Goal: Information Seeking & Learning: Find specific fact

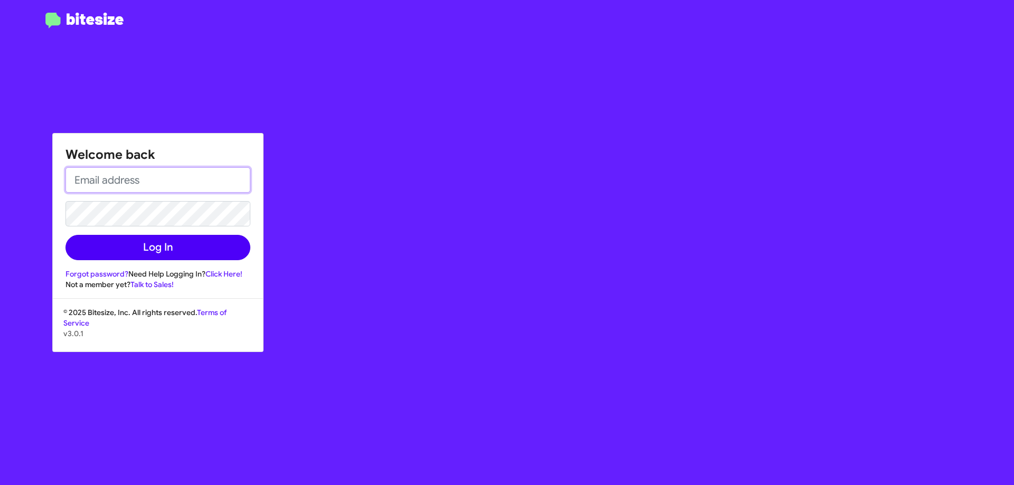
type input "[PERSON_NAME][EMAIL_ADDRESS][DOMAIN_NAME]"
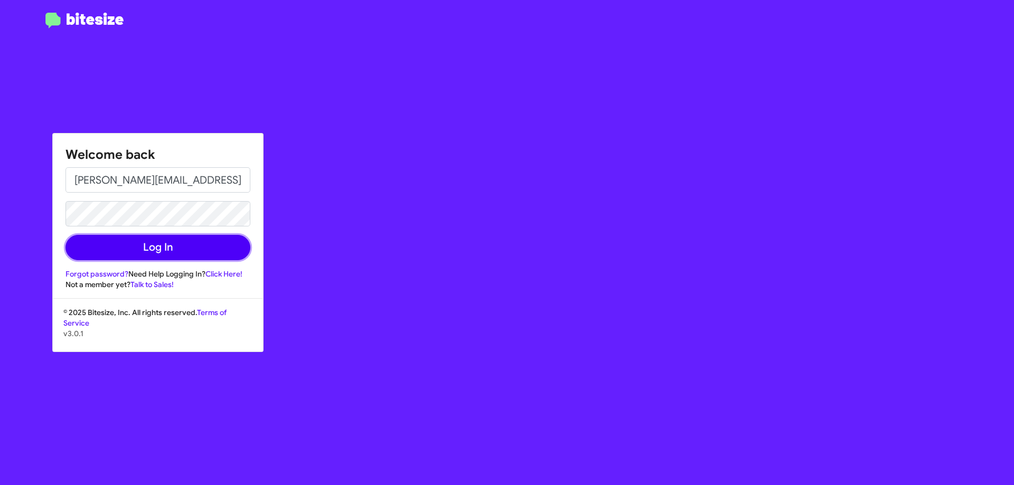
click at [163, 250] on button "Log In" at bounding box center [157, 247] width 185 height 25
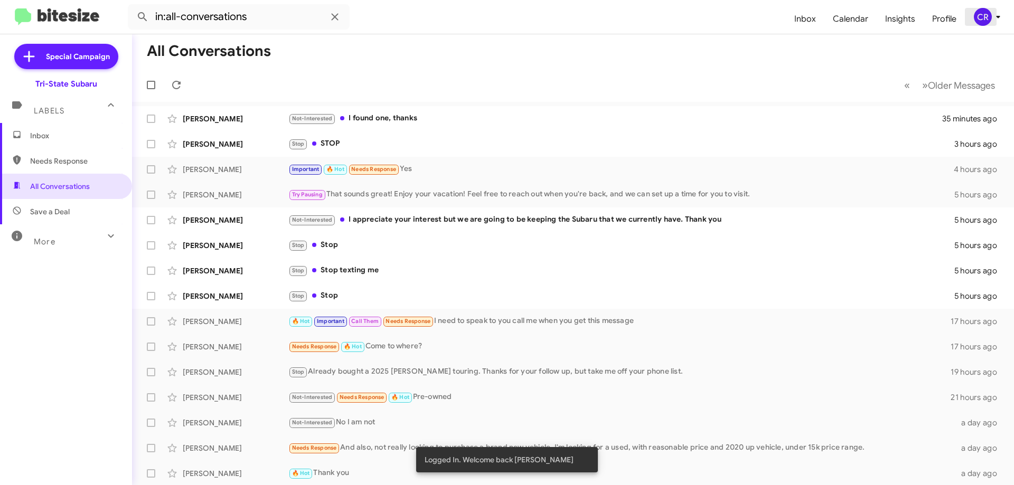
click at [1002, 15] on icon at bounding box center [998, 17] width 13 height 13
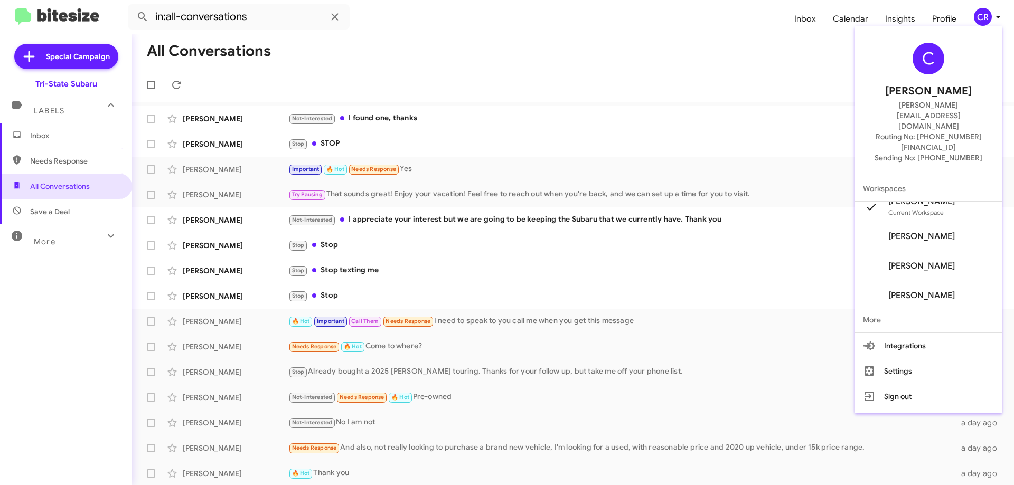
scroll to position [20, 0]
click at [941, 19] on div at bounding box center [507, 242] width 1014 height 485
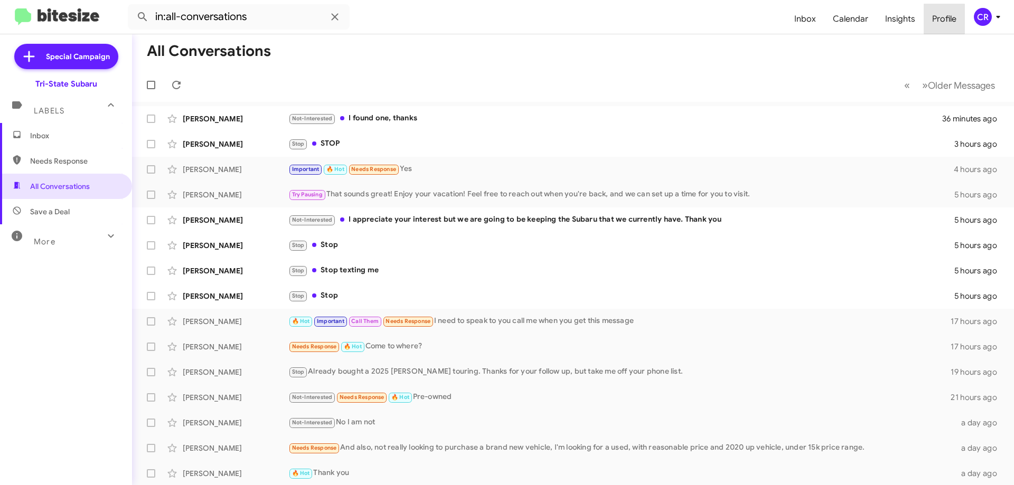
click at [941, 19] on span "Profile" at bounding box center [944, 19] width 41 height 31
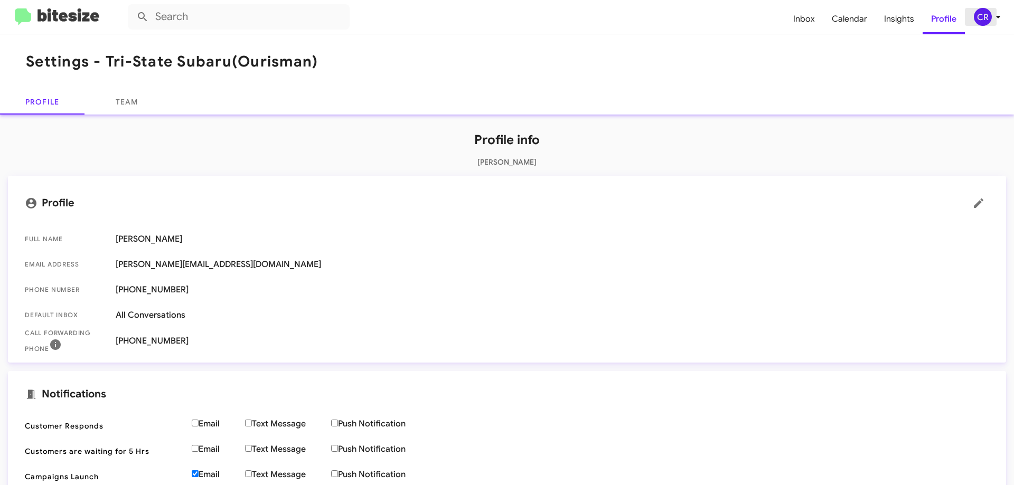
click at [994, 18] on icon at bounding box center [998, 17] width 13 height 13
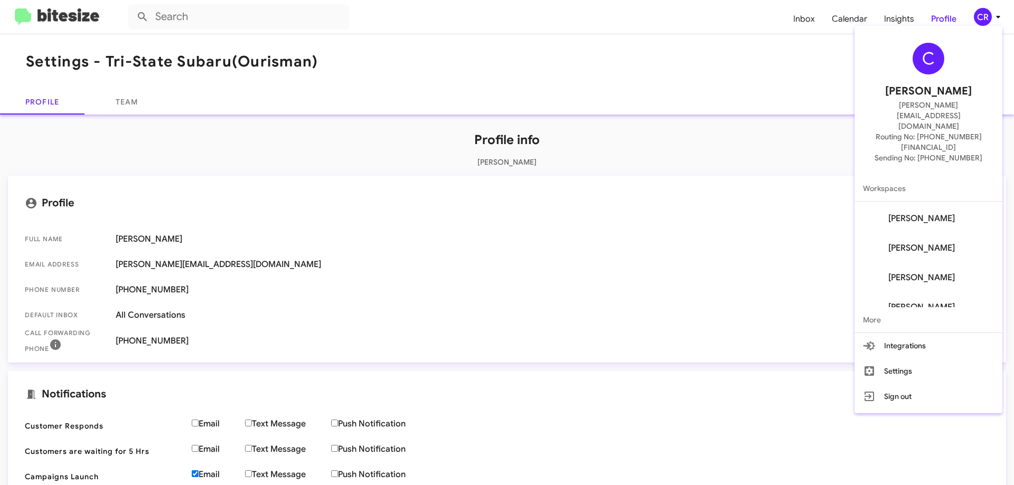
scroll to position [42, 0]
click at [389, 43] on div at bounding box center [507, 242] width 1014 height 485
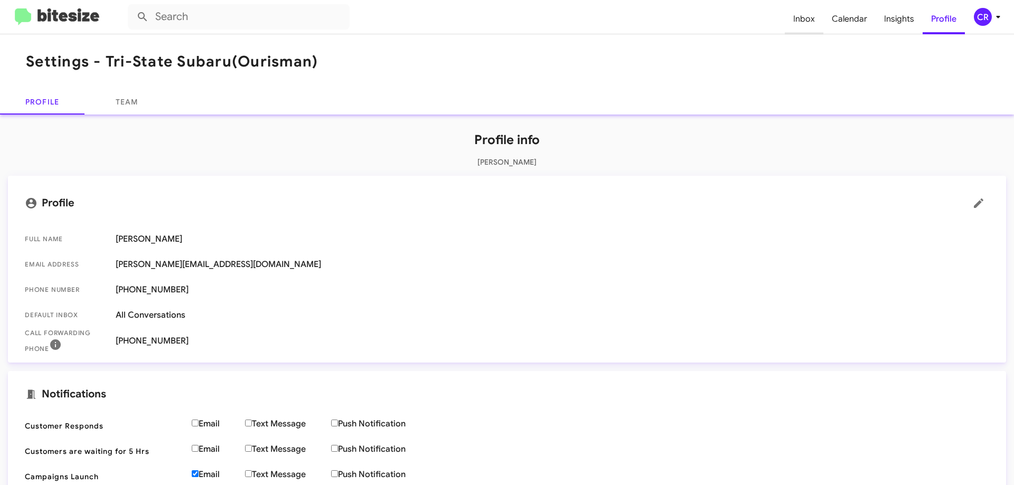
click at [813, 19] on span "Inbox" at bounding box center [804, 19] width 39 height 31
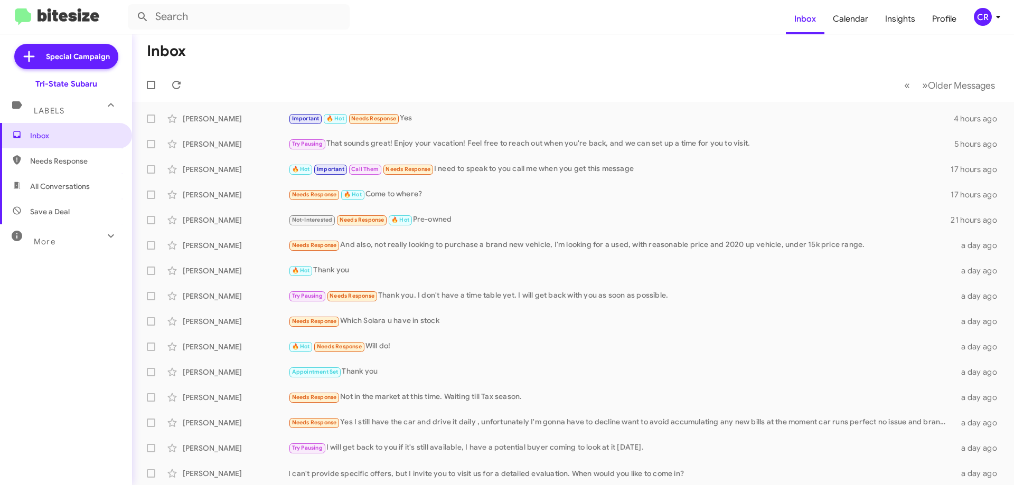
click at [992, 12] on icon at bounding box center [998, 17] width 13 height 13
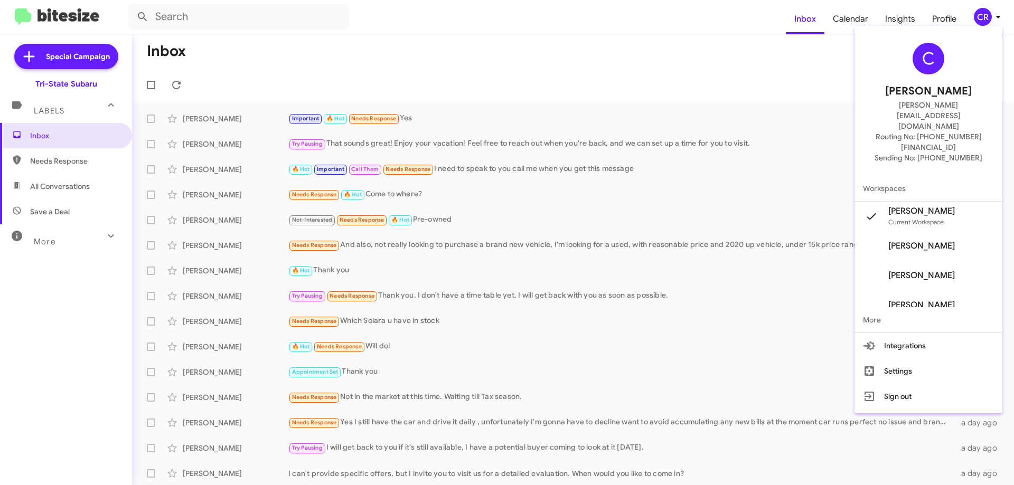
scroll to position [42, 0]
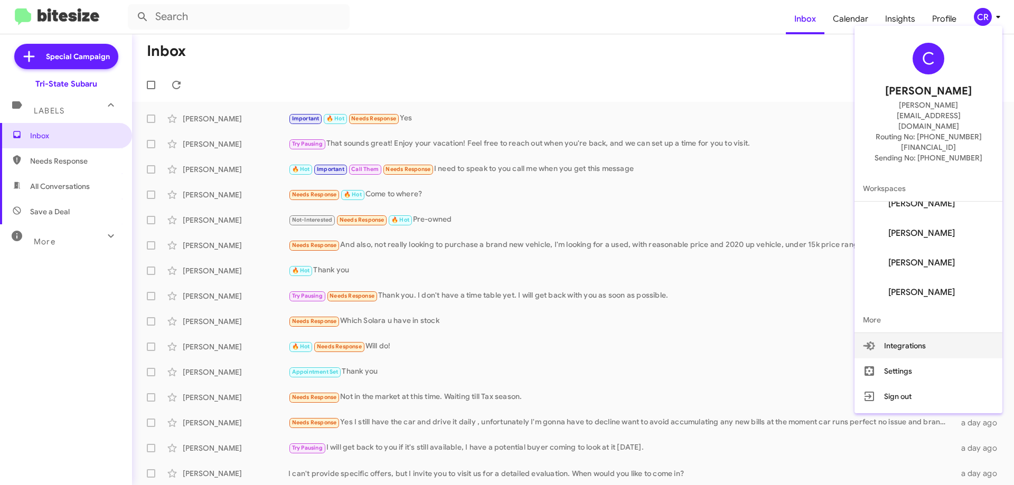
click at [919, 333] on button "Integrations" at bounding box center [928, 345] width 148 height 25
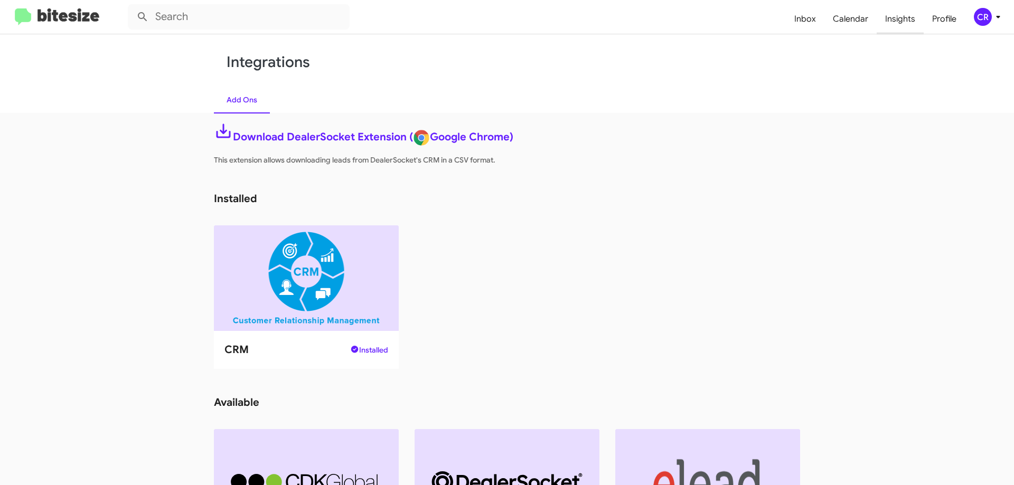
click at [900, 24] on span "Insights" at bounding box center [900, 19] width 47 height 31
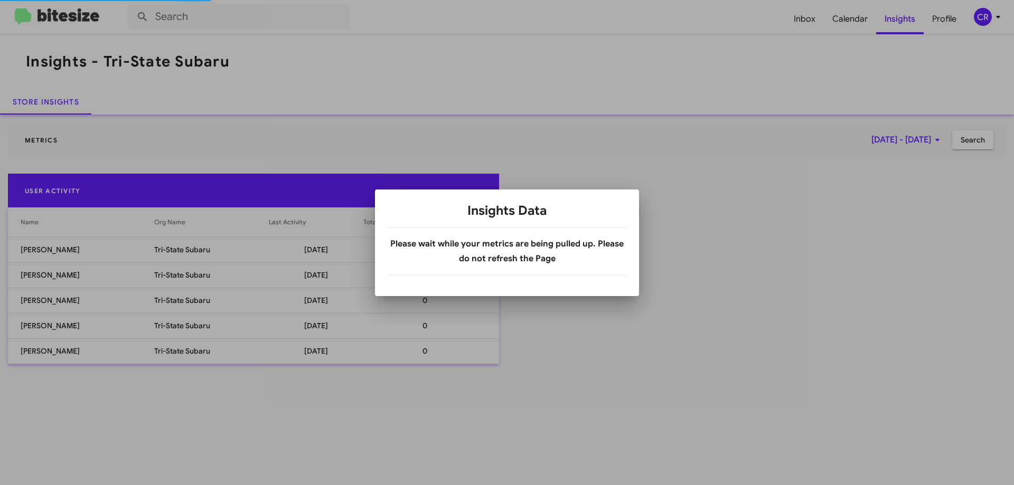
click at [478, 134] on body "Inbox Calendar Insights Profile CR Insights - Tri-State Subaru Store Insights M…" at bounding box center [507, 242] width 1014 height 485
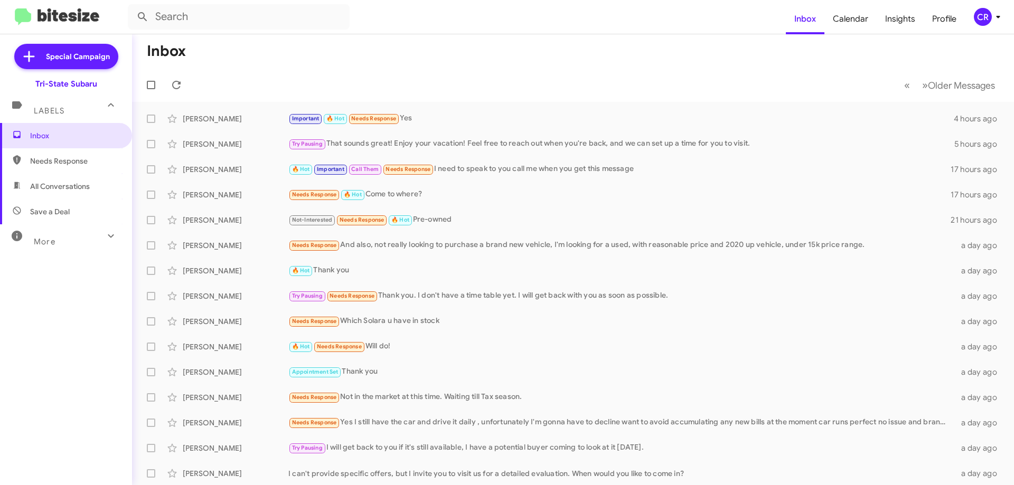
click at [72, 101] on div "Labels" at bounding box center [55, 107] width 94 height 20
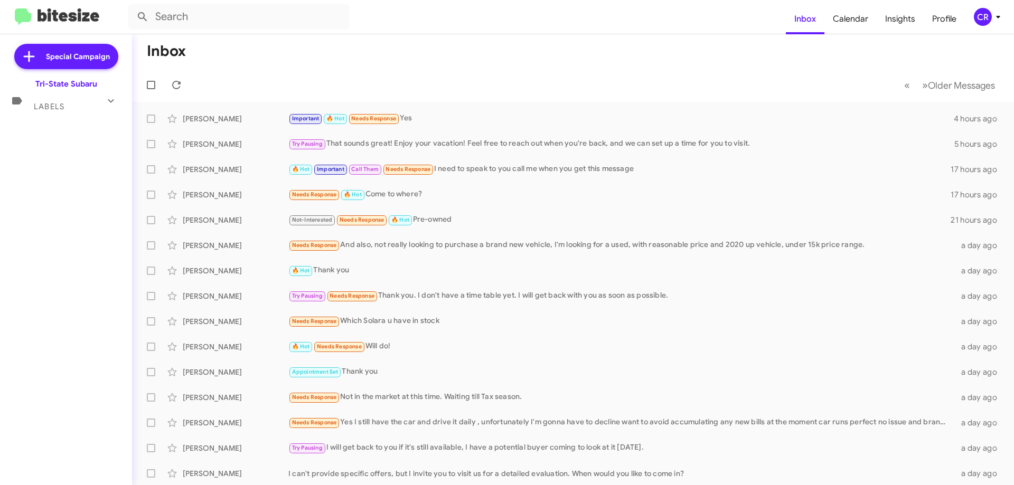
click at [72, 101] on div "Labels" at bounding box center [55, 102] width 94 height 20
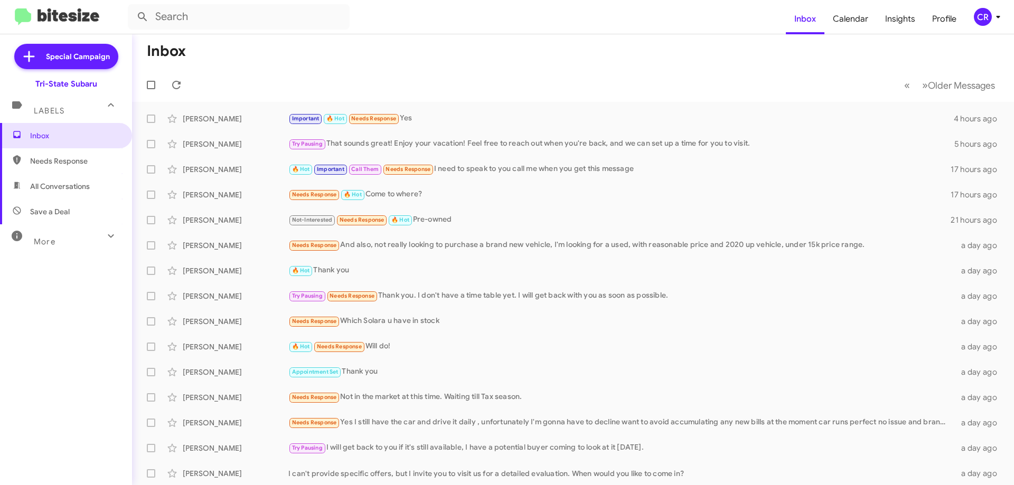
click at [74, 243] on div "More" at bounding box center [55, 238] width 94 height 20
drag, startPoint x: 553, startPoint y: 72, endPoint x: 530, endPoint y: 70, distance: 23.3
click at [553, 71] on mat-toolbar-row "« Previous » Next Older Messages" at bounding box center [573, 85] width 882 height 34
click at [232, 60] on mat-toolbar-row "Inbox" at bounding box center [573, 51] width 882 height 34
click at [181, 22] on input "text" at bounding box center [239, 16] width 222 height 25
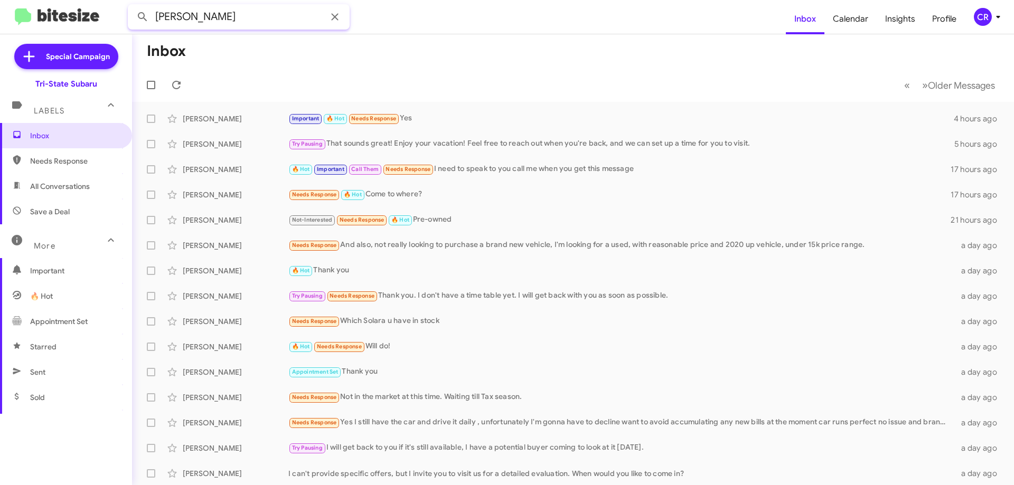
type input "[PERSON_NAME]"
click at [132, 6] on button at bounding box center [142, 16] width 21 height 21
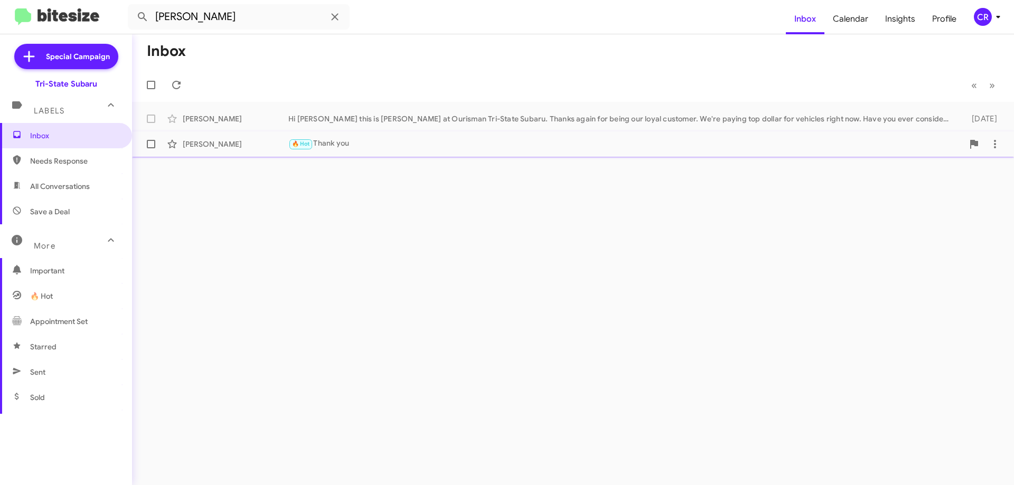
click at [408, 137] on div "[PERSON_NAME] 🔥 Hot Thank you a day ago" at bounding box center [572, 144] width 865 height 21
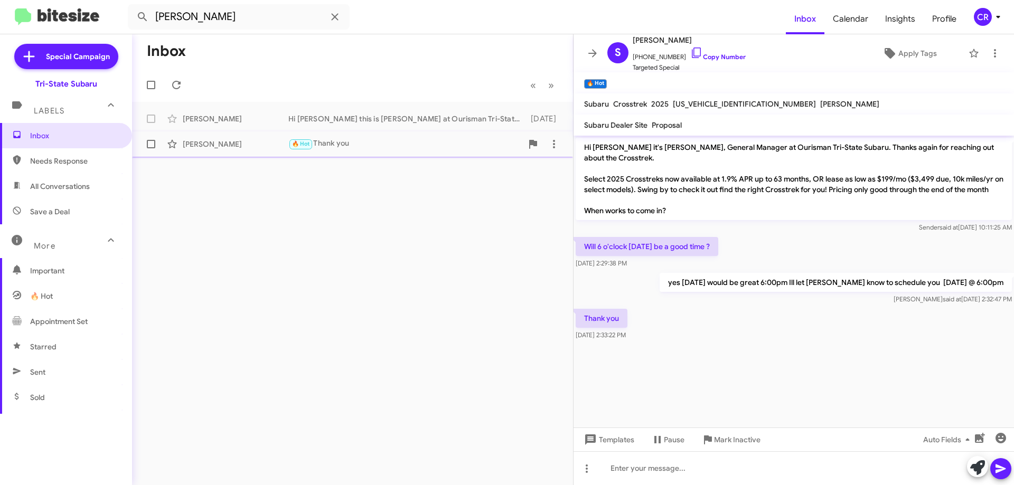
click at [372, 149] on div "🔥 Hot Thank you" at bounding box center [405, 144] width 234 height 12
